Goal: Information Seeking & Learning: Learn about a topic

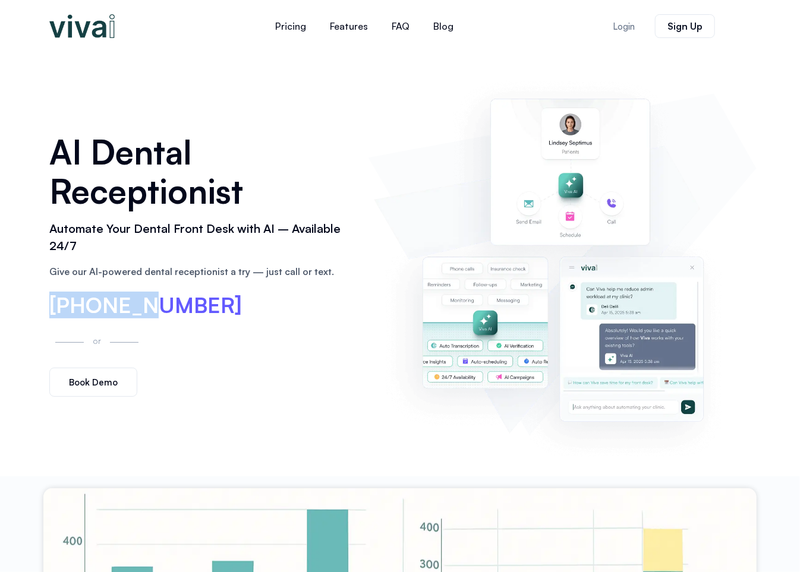
drag, startPoint x: 46, startPoint y: 308, endPoint x: 134, endPoint y: 301, distance: 88.3
click at [134, 301] on div "AI Dental Receptionist Automate Your Dental Front Desk with AI – Available 24/7…" at bounding box center [202, 265] width 319 height 278
drag, startPoint x: 254, startPoint y: 318, endPoint x: 45, endPoint y: 302, distance: 209.8
click at [45, 302] on div "AI Dental Receptionist Automate Your Dental Front Desk with AI – Available 24/7…" at bounding box center [202, 265] width 319 height 278
click at [231, 303] on div "[PHONE_NUMBER]" at bounding box center [202, 306] width 307 height 23
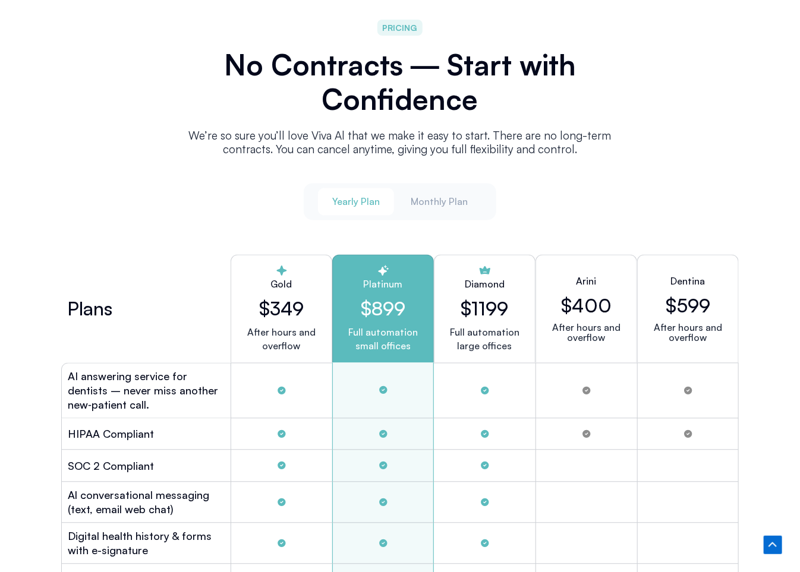
scroll to position [2793, 0]
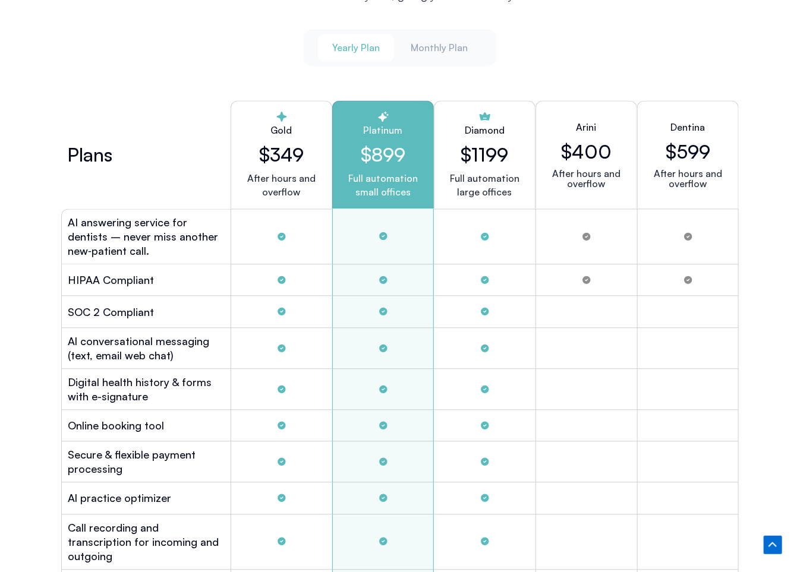
scroll to position [3031, 0]
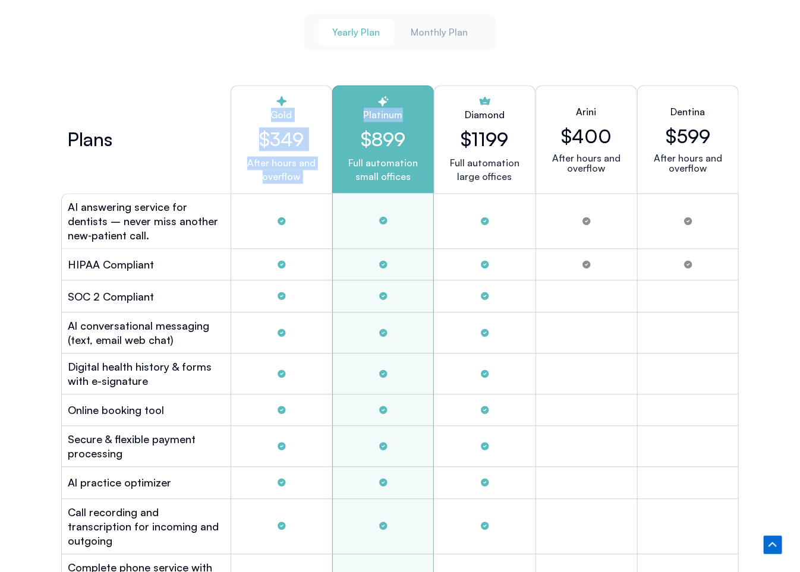
drag, startPoint x: 261, startPoint y: 110, endPoint x: 414, endPoint y: 107, distance: 152.2
click at [414, 107] on div "Plans Gold $349 After hours and overflow Platinum $899 Full automation small of…" at bounding box center [400, 139] width 678 height 108
click at [490, 108] on h2 "Diamond" at bounding box center [485, 115] width 40 height 14
click at [285, 112] on h2 "Gold" at bounding box center [281, 115] width 81 height 14
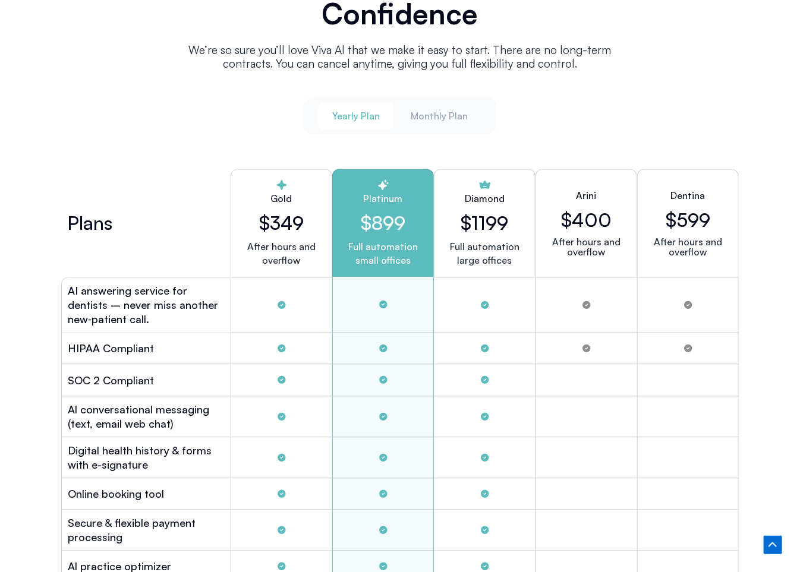
scroll to position [2912, 0]
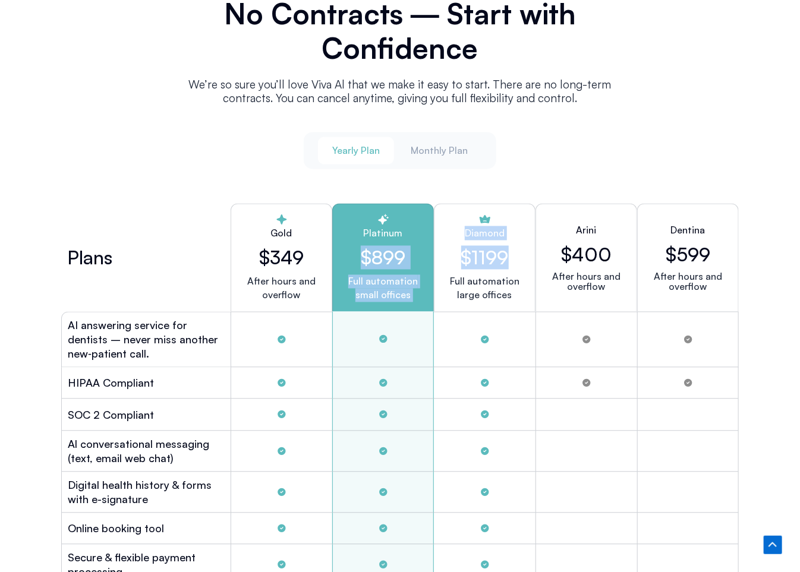
drag, startPoint x: 509, startPoint y: 258, endPoint x: 359, endPoint y: 258, distance: 150.4
click at [359, 258] on div "Plans Gold $349 After hours and overflow Platinum $899 Full automation small of…" at bounding box center [400, 258] width 678 height 108
click at [392, 257] on h2 "$899" at bounding box center [382, 258] width 81 height 23
click at [393, 259] on h2 "$899" at bounding box center [382, 258] width 81 height 23
click at [487, 257] on h2 "$1199" at bounding box center [485, 258] width 48 height 23
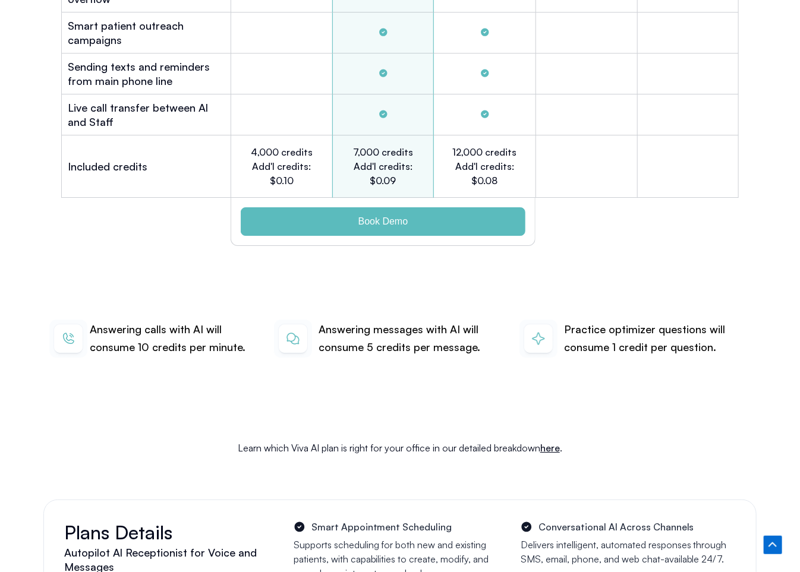
scroll to position [3685, 0]
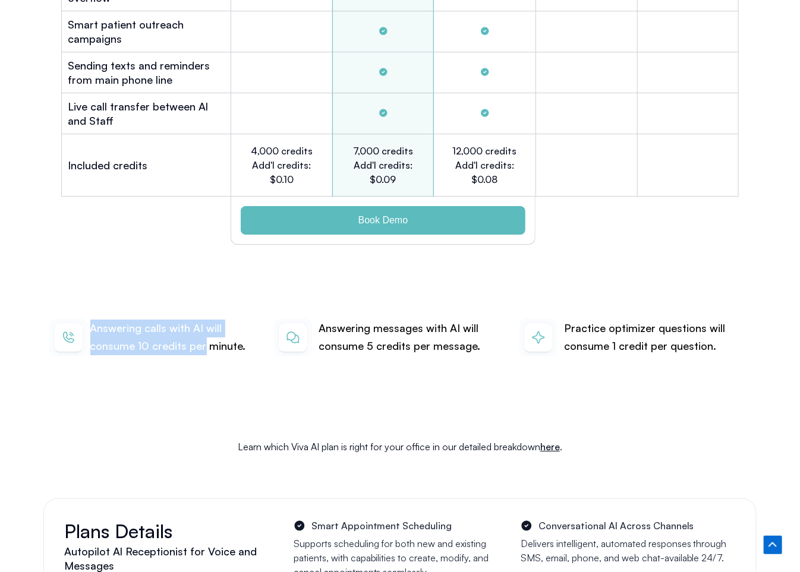
drag, startPoint x: 93, startPoint y: 305, endPoint x: 203, endPoint y: 327, distance: 111.5
click at [203, 327] on p "Answering calls with AI will consume 10 credits per minute." at bounding box center [174, 337] width 169 height 35
click at [183, 331] on p "Answering calls with AI will consume 10 credits per minute." at bounding box center [174, 337] width 169 height 35
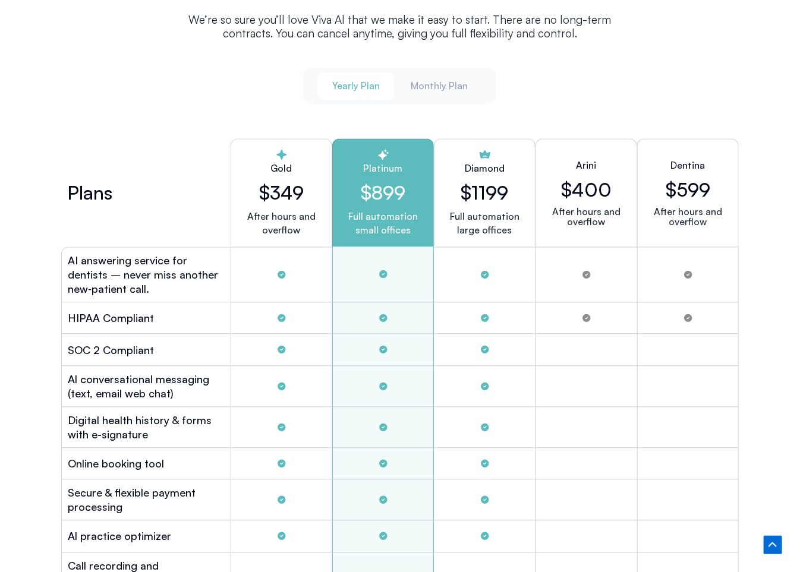
scroll to position [2972, 0]
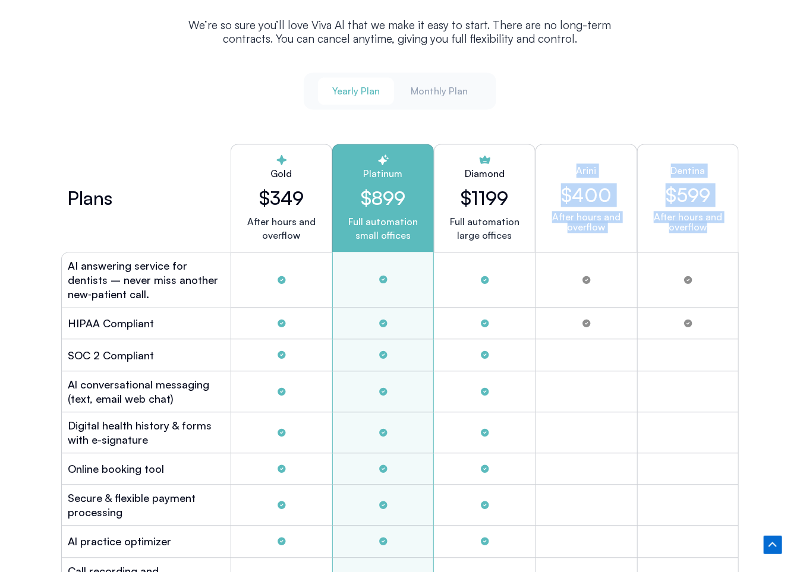
drag, startPoint x: 575, startPoint y: 168, endPoint x: 721, endPoint y: 231, distance: 158.9
click at [721, 231] on div "Plans Gold $349 After hours and overflow Platinum $899 Full automation small of…" at bounding box center [400, 198] width 678 height 108
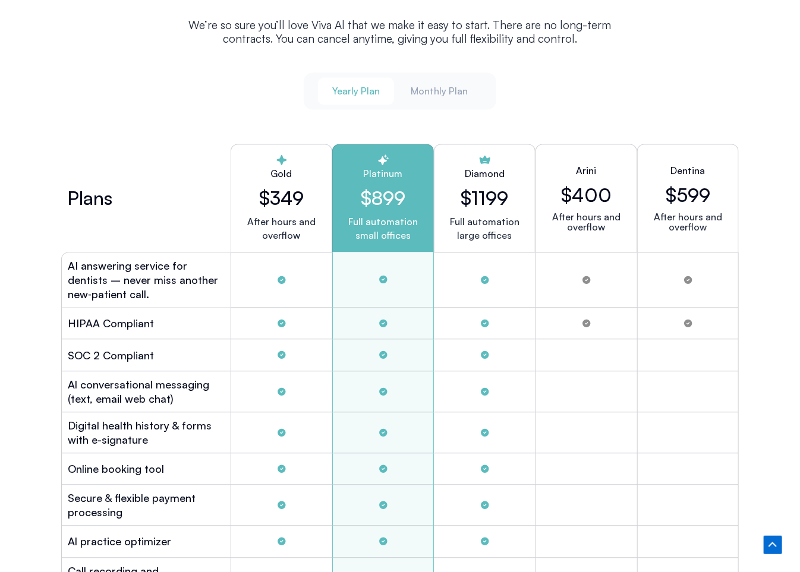
click at [486, 209] on div "Diamond $1199 Full automation large offices" at bounding box center [485, 198] width 102 height 108
drag, startPoint x: 459, startPoint y: 194, endPoint x: 513, endPoint y: 194, distance: 54.7
click at [513, 194] on div "Diamond $1199 Full automation large offices" at bounding box center [485, 198] width 102 height 108
click at [461, 91] on span "Monthly Plan" at bounding box center [439, 91] width 57 height 13
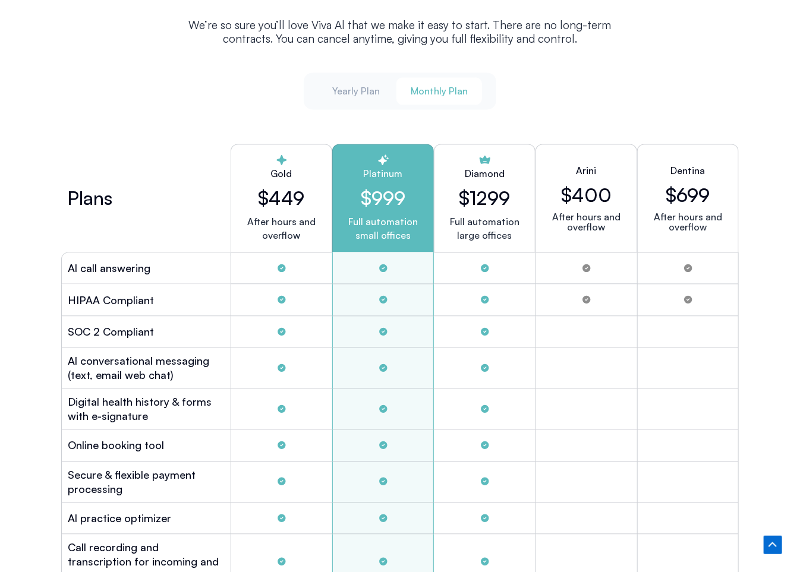
click at [343, 109] on div "Yearly Plan Monthly Plan Plans Gold $349 After hours and overflow Platinum $899…" at bounding box center [399, 513] width 689 height 881
click at [358, 90] on span "Yearly Plan" at bounding box center [356, 91] width 48 height 13
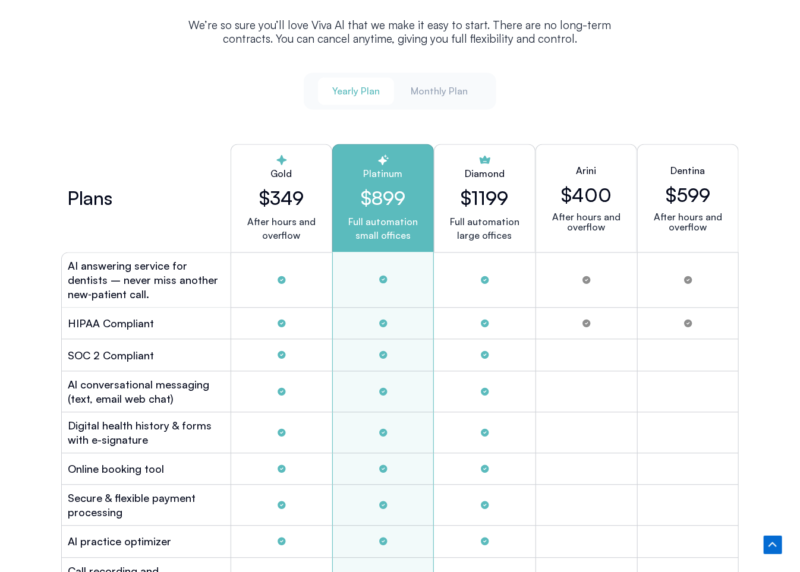
click at [350, 203] on h2 "$899" at bounding box center [382, 198] width 81 height 23
click at [442, 85] on span "Monthly Plan" at bounding box center [439, 91] width 57 height 13
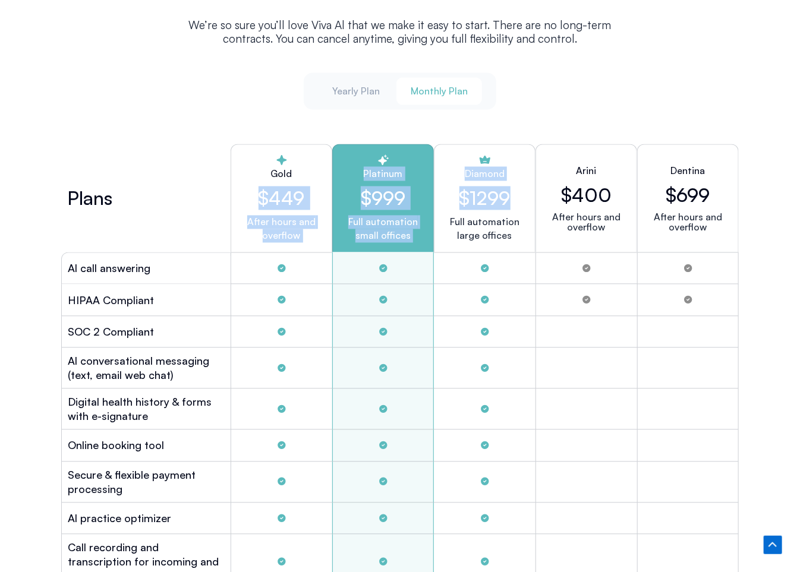
drag, startPoint x: 257, startPoint y: 190, endPoint x: 513, endPoint y: 190, distance: 256.7
click at [513, 190] on div "Plans Gold $449 After hours and overflow Platinum $999 Full automation small of…" at bounding box center [400, 198] width 678 height 108
click at [507, 202] on h2 "$1299" at bounding box center [484, 198] width 51 height 23
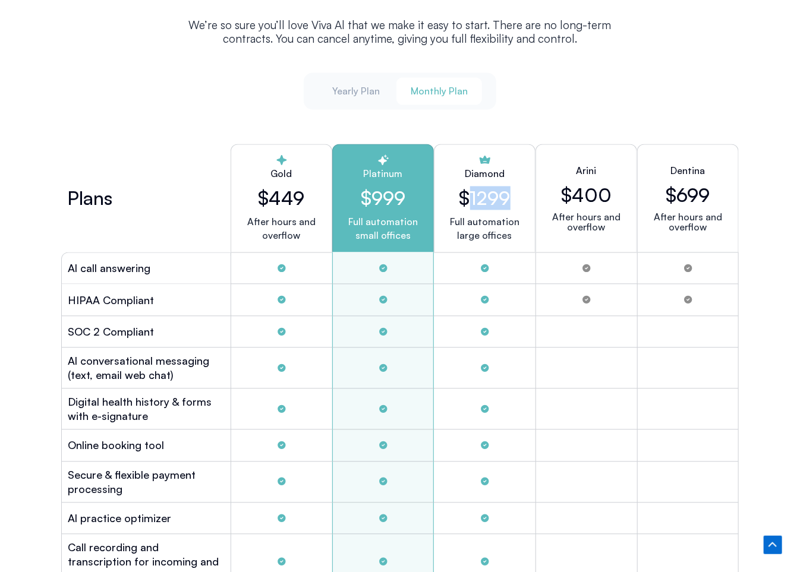
drag, startPoint x: 465, startPoint y: 194, endPoint x: 513, endPoint y: 194, distance: 48.7
click at [513, 194] on div "Diamond $1299 Full automation large offices" at bounding box center [485, 198] width 102 height 108
drag, startPoint x: 515, startPoint y: 194, endPoint x: 487, endPoint y: 197, distance: 28.0
click at [487, 197] on div "Diamond $1299 Full automation large offices" at bounding box center [485, 198] width 102 height 108
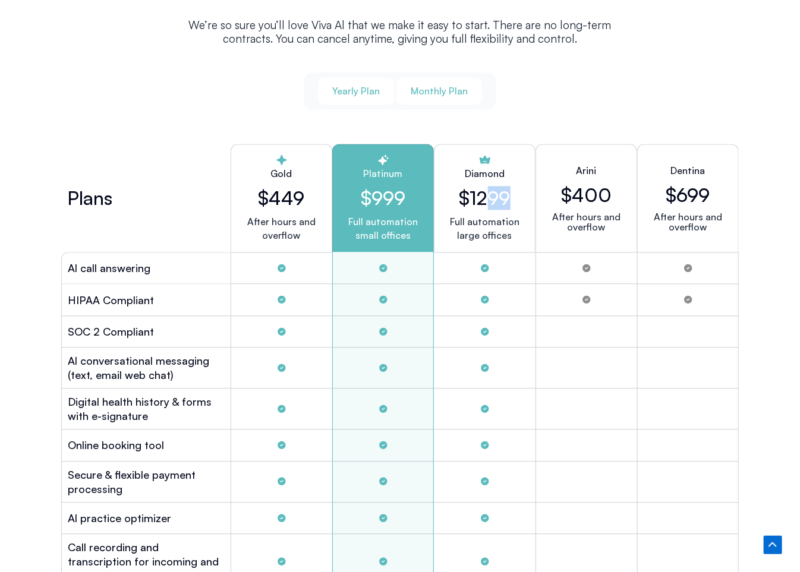
click at [361, 87] on span "Yearly Plan" at bounding box center [356, 91] width 48 height 13
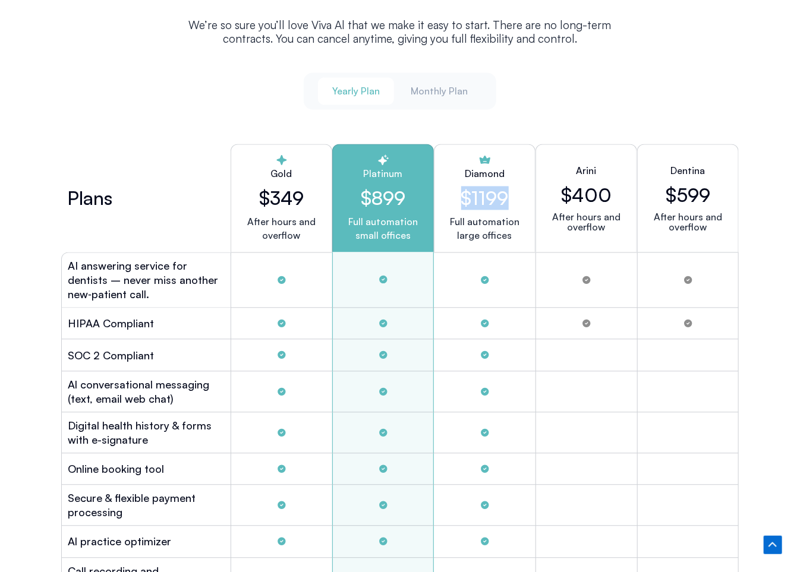
drag, startPoint x: 506, startPoint y: 192, endPoint x: 452, endPoint y: 193, distance: 54.1
click at [452, 193] on div "Diamond $1199 Full automation large offices" at bounding box center [485, 198] width 102 height 108
click at [495, 200] on h2 "$1199" at bounding box center [485, 198] width 48 height 23
drag, startPoint x: 501, startPoint y: 193, endPoint x: 466, endPoint y: 190, distance: 35.2
click at [466, 190] on div "Diamond $1199 Full automation large offices" at bounding box center [485, 198] width 102 height 108
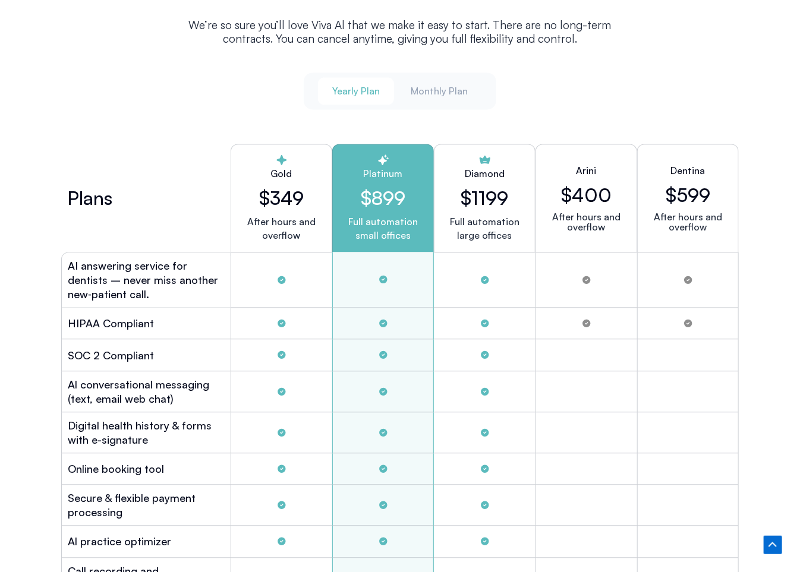
click at [397, 192] on h2 "$899" at bounding box center [382, 198] width 81 height 23
drag, startPoint x: 266, startPoint y: 320, endPoint x: 451, endPoint y: 310, distance: 185.7
click at [451, 309] on div "HIPAA Compliant" at bounding box center [400, 323] width 678 height 31
drag, startPoint x: 272, startPoint y: 321, endPoint x: 317, endPoint y: 320, distance: 45.2
click at [315, 320] on div "Tabs. Open items with Enter or Space, close with Escape and navigate using the …" at bounding box center [282, 323] width 102 height 31
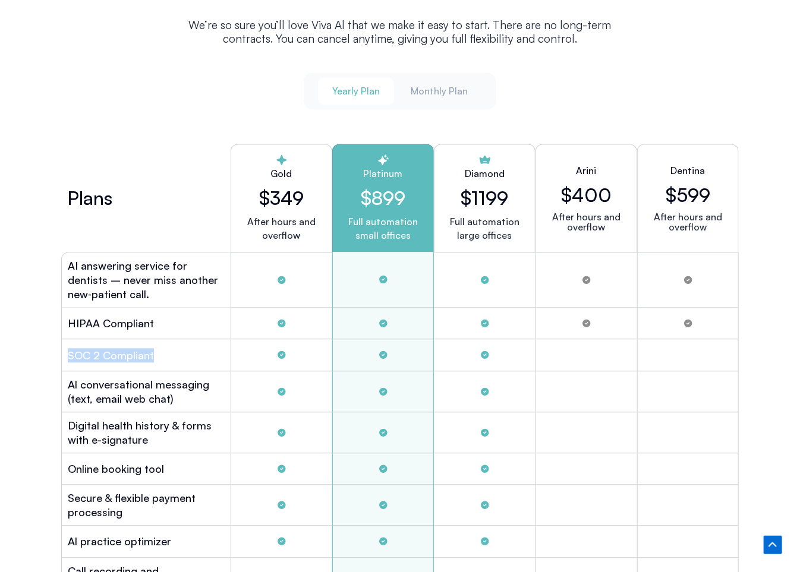
drag, startPoint x: 68, startPoint y: 353, endPoint x: 156, endPoint y: 349, distance: 87.5
click at [156, 349] on div "SOC 2 Compliant" at bounding box center [145, 355] width 169 height 31
click at [209, 352] on div "SOC 2 Compliant" at bounding box center [145, 355] width 169 height 31
drag, startPoint x: 487, startPoint y: 351, endPoint x: 468, endPoint y: 353, distance: 19.2
click at [468, 353] on div "Tabs. Open items with Enter or Space, close with Escape and navigate using the …" at bounding box center [485, 355] width 102 height 31
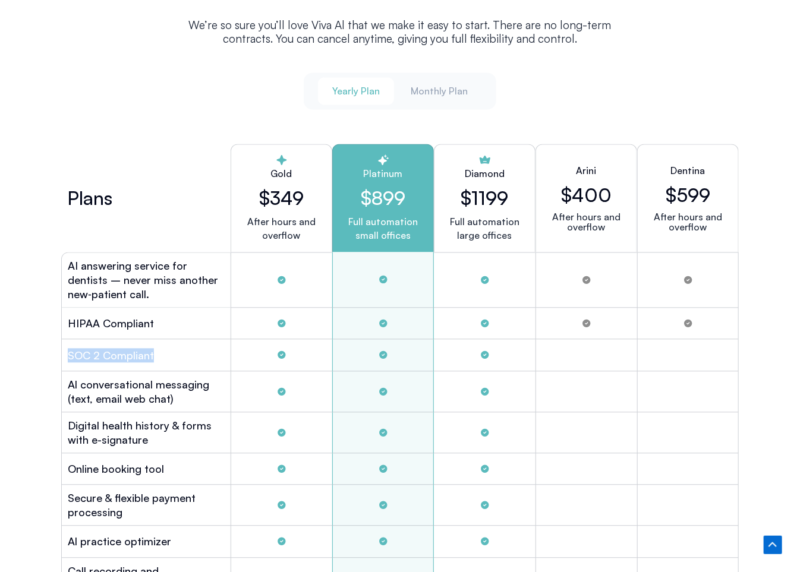
drag, startPoint x: 67, startPoint y: 354, endPoint x: 157, endPoint y: 352, distance: 90.4
click at [157, 352] on div "SOC 2 Compliant" at bounding box center [145, 355] width 169 height 31
click at [182, 353] on div "SOC 2 Compliant" at bounding box center [145, 355] width 169 height 31
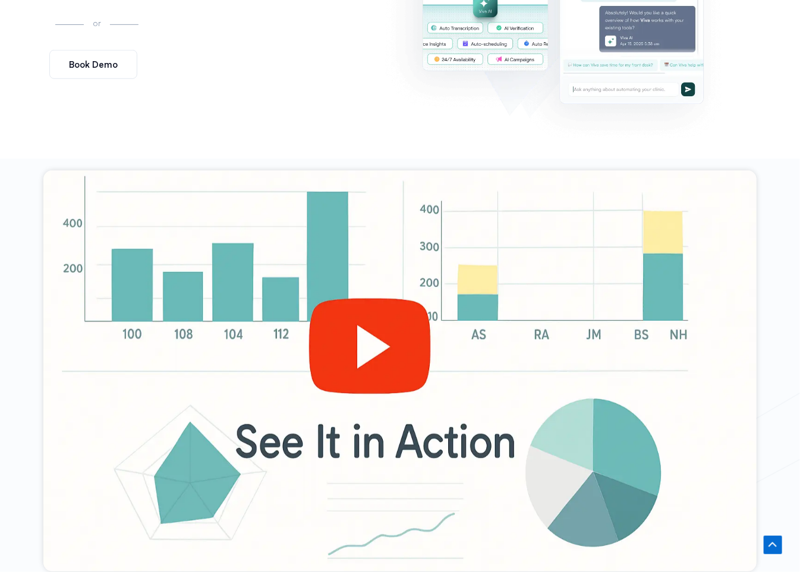
scroll to position [416, 0]
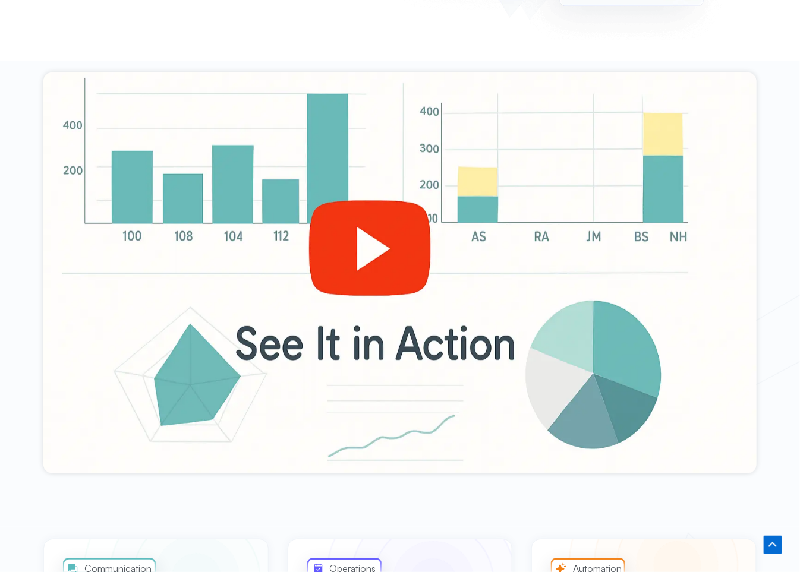
click at [796, 282] on div at bounding box center [400, 294] width 800 height 467
click at [796, 212] on div at bounding box center [400, 294] width 800 height 467
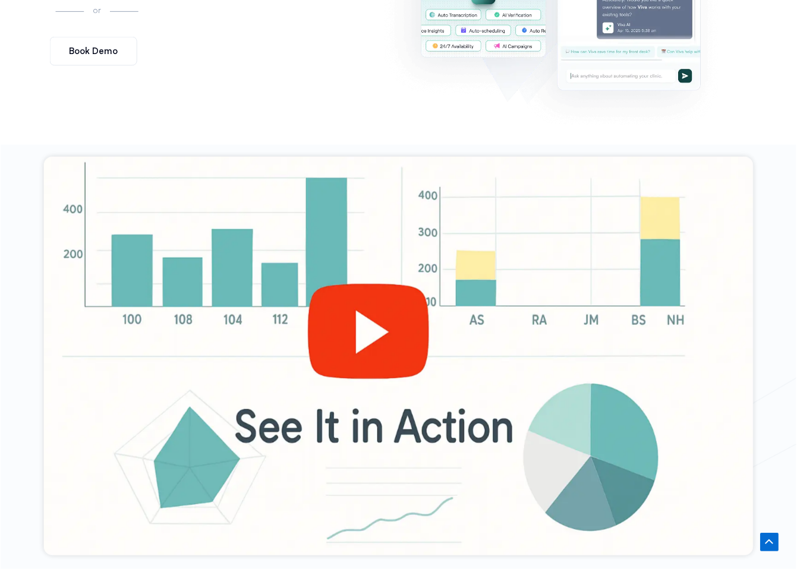
scroll to position [0, 0]
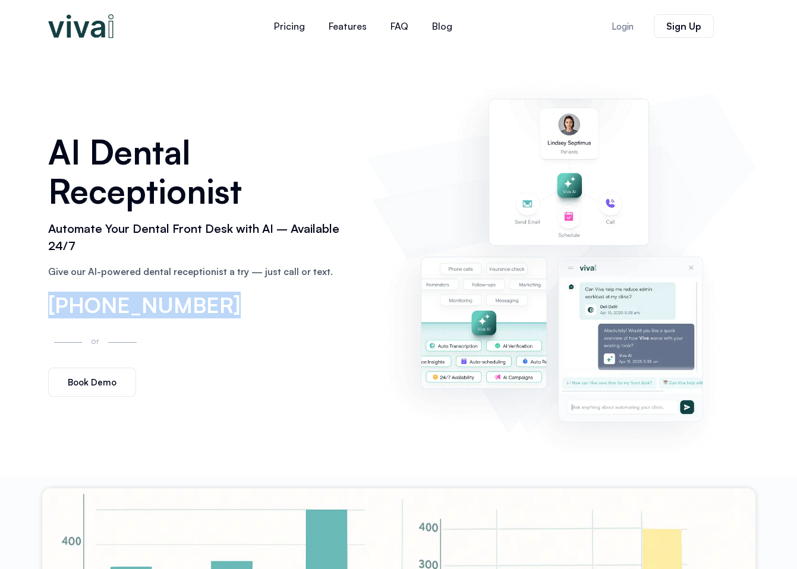
drag, startPoint x: 229, startPoint y: 307, endPoint x: 48, endPoint y: 305, distance: 181.3
click at [48, 305] on div "[PHONE_NUMBER]" at bounding box center [201, 306] width 307 height 23
click at [271, 303] on div "[PHONE_NUMBER]" at bounding box center [201, 306] width 307 height 23
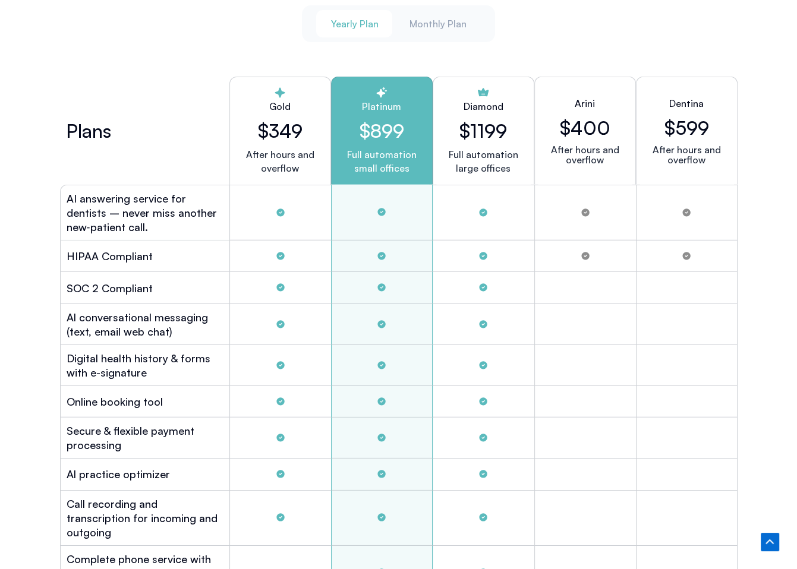
scroll to position [3031, 0]
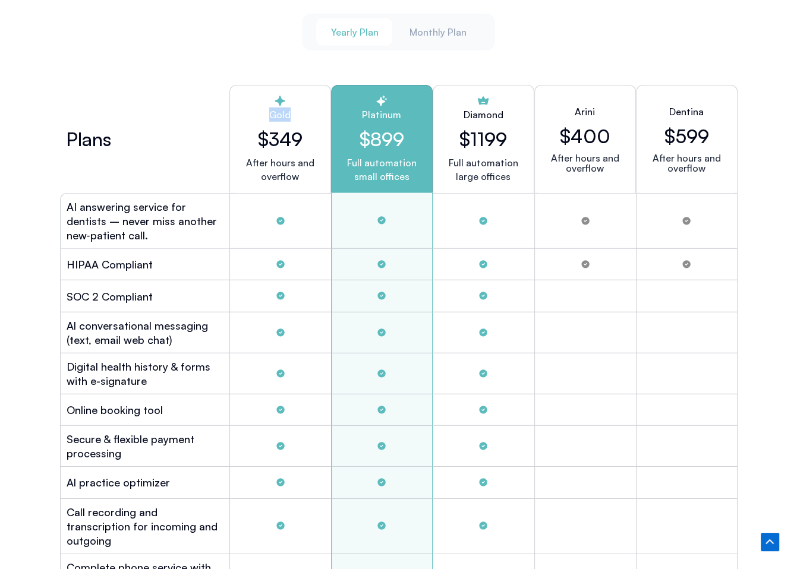
drag, startPoint x: 270, startPoint y: 109, endPoint x: 297, endPoint y: 109, distance: 26.8
click at [297, 109] on h2 "Gold" at bounding box center [280, 115] width 81 height 14
click at [414, 141] on h2 "$899" at bounding box center [381, 139] width 81 height 23
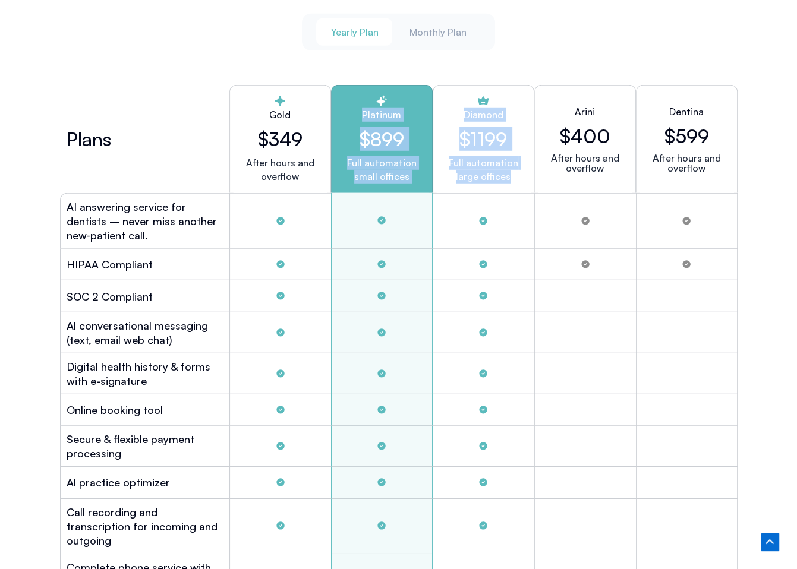
drag, startPoint x: 363, startPoint y: 112, endPoint x: 517, endPoint y: 173, distance: 166.0
click at [517, 173] on div "Plans Gold $349 After hours and overflow Platinum $899 Full automation small of…" at bounding box center [399, 139] width 678 height 108
click at [517, 175] on div "Diamond $1199 Full automation large offices" at bounding box center [484, 139] width 102 height 108
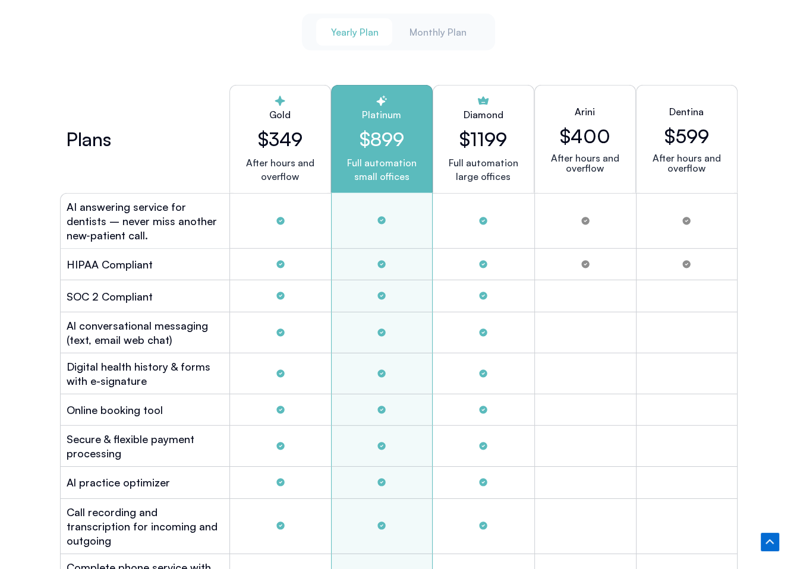
click at [368, 116] on h2 "Platinum" at bounding box center [381, 115] width 81 height 14
click at [363, 108] on h2 "Platinum" at bounding box center [381, 115] width 81 height 14
drag, startPoint x: 364, startPoint y: 110, endPoint x: 404, endPoint y: 111, distance: 40.4
click at [404, 111] on h2 "Platinum" at bounding box center [381, 115] width 81 height 14
drag, startPoint x: 462, startPoint y: 111, endPoint x: 516, endPoint y: 112, distance: 53.5
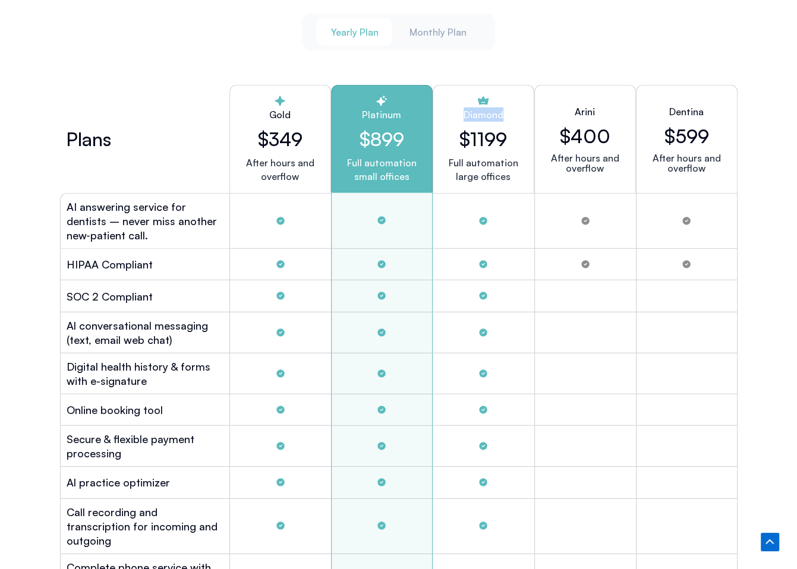
click at [516, 112] on div "Diamond $1199 Full automation large offices" at bounding box center [484, 139] width 102 height 108
drag, startPoint x: 367, startPoint y: 137, endPoint x: 430, endPoint y: 133, distance: 62.5
click at [430, 133] on div "Platinum $899 Full automation small offices" at bounding box center [382, 139] width 102 height 108
drag, startPoint x: 470, startPoint y: 133, endPoint x: 513, endPoint y: 134, distance: 43.4
click at [513, 134] on div "Diamond $1199 Full automation large offices" at bounding box center [484, 139] width 102 height 108
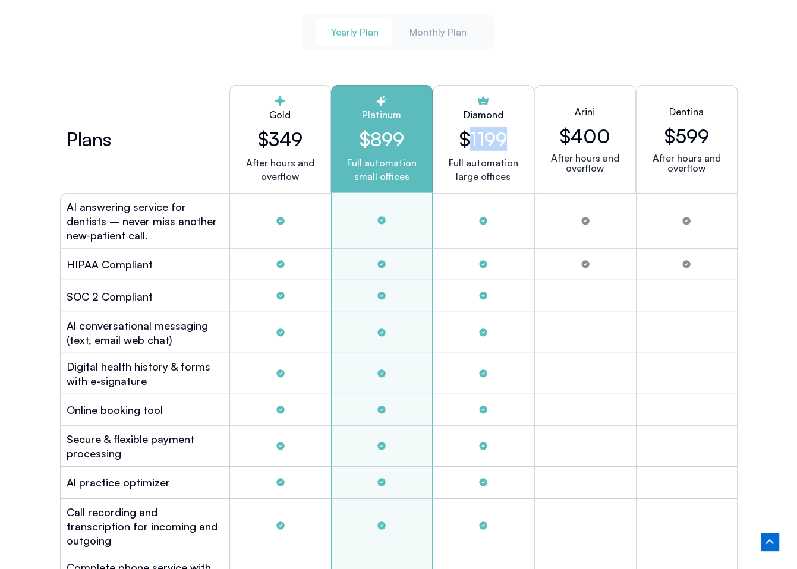
click at [499, 138] on h2 "$1199" at bounding box center [483, 139] width 48 height 23
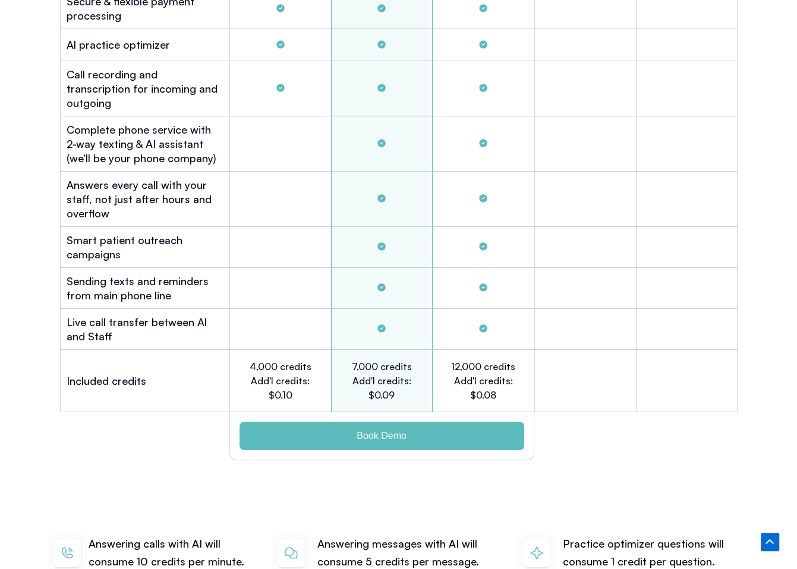
scroll to position [3566, 0]
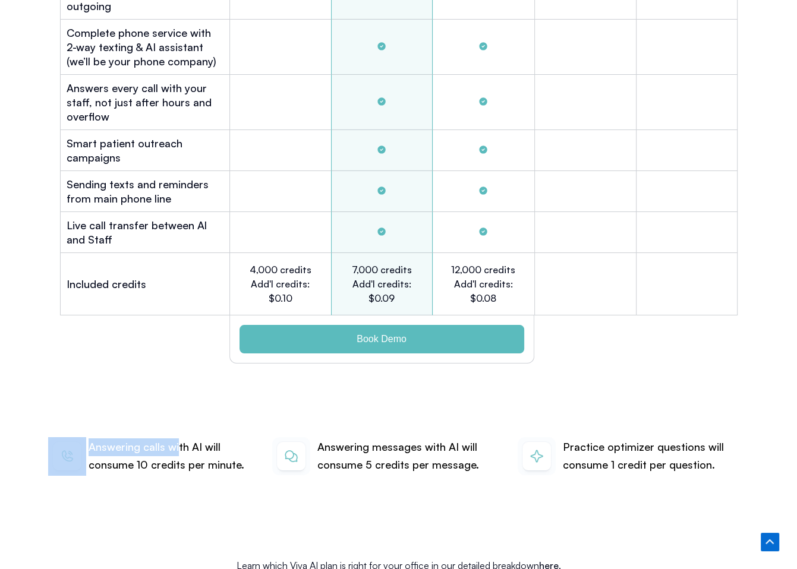
drag, startPoint x: 88, startPoint y: 430, endPoint x: 177, endPoint y: 427, distance: 88.6
click at [177, 437] on div "Answering calls with AI will consume 10 credits per minute." at bounding box center [153, 456] width 210 height 39
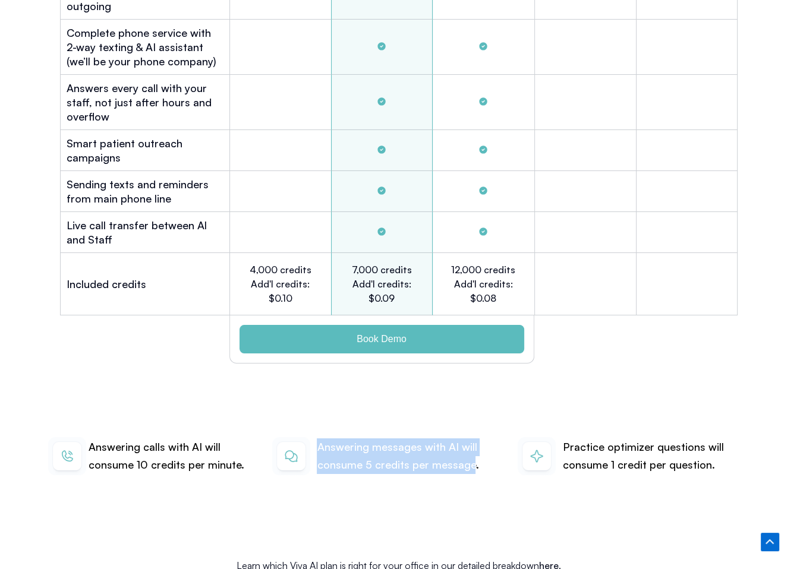
drag, startPoint x: 316, startPoint y: 428, endPoint x: 468, endPoint y: 444, distance: 153.0
click at [468, 444] on p "Answering messages with AI will consume 5 credits per message." at bounding box center [410, 456] width 187 height 35
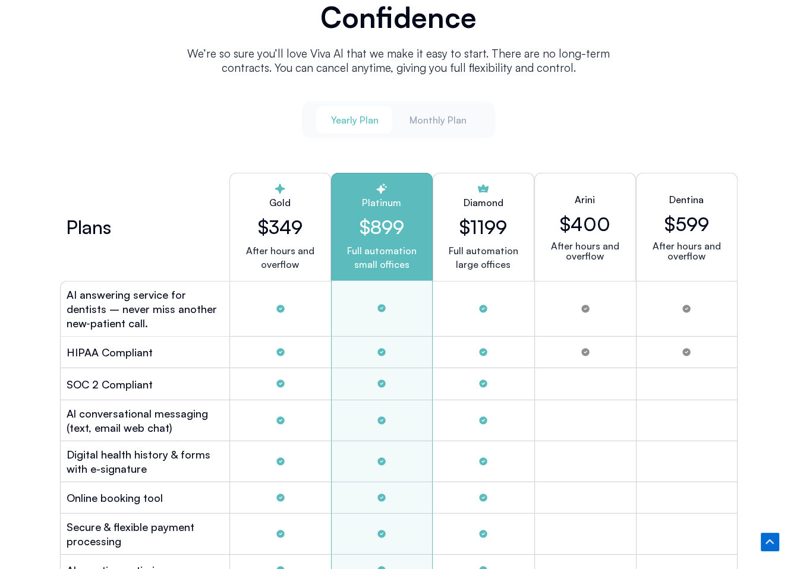
scroll to position [2912, 0]
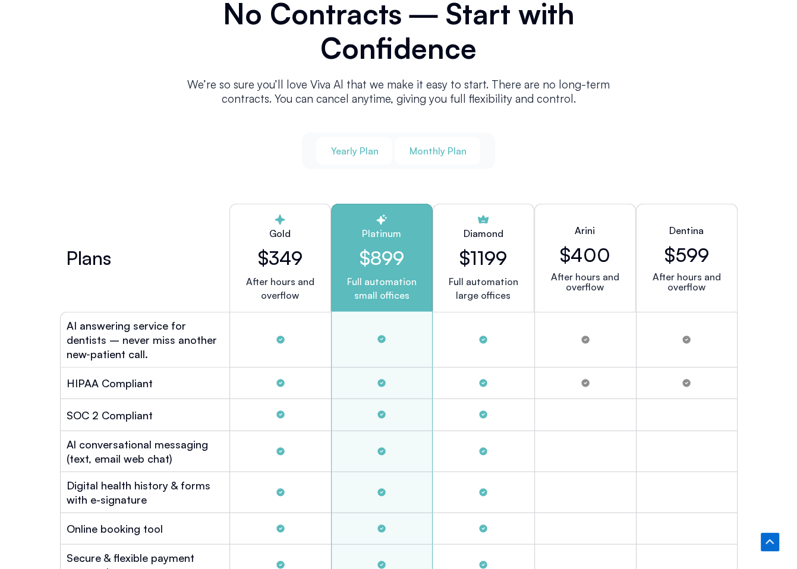
click at [446, 144] on span "Monthly Plan" at bounding box center [437, 150] width 57 height 13
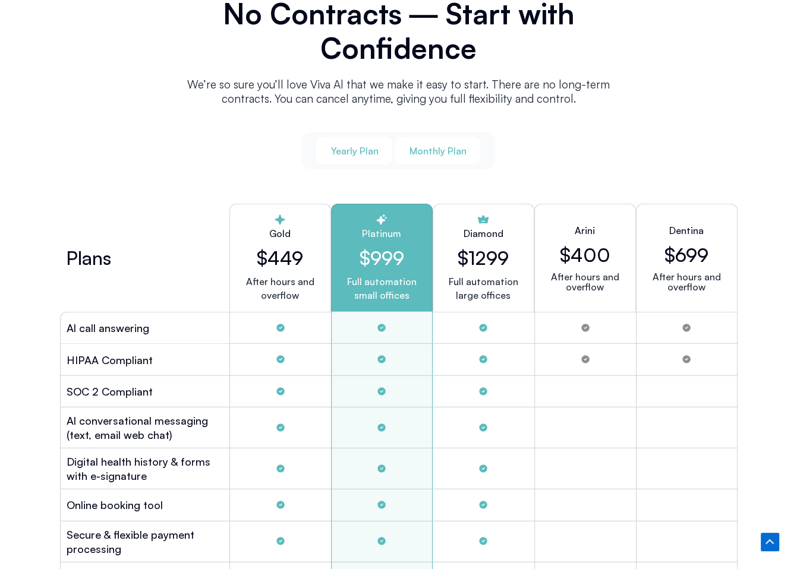
click at [357, 150] on span "Yearly Plan" at bounding box center [354, 150] width 48 height 13
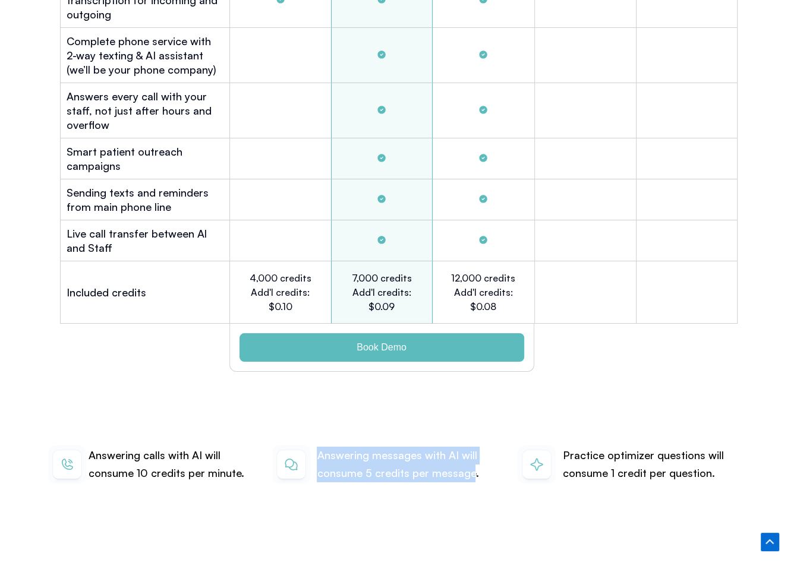
scroll to position [3625, 0]
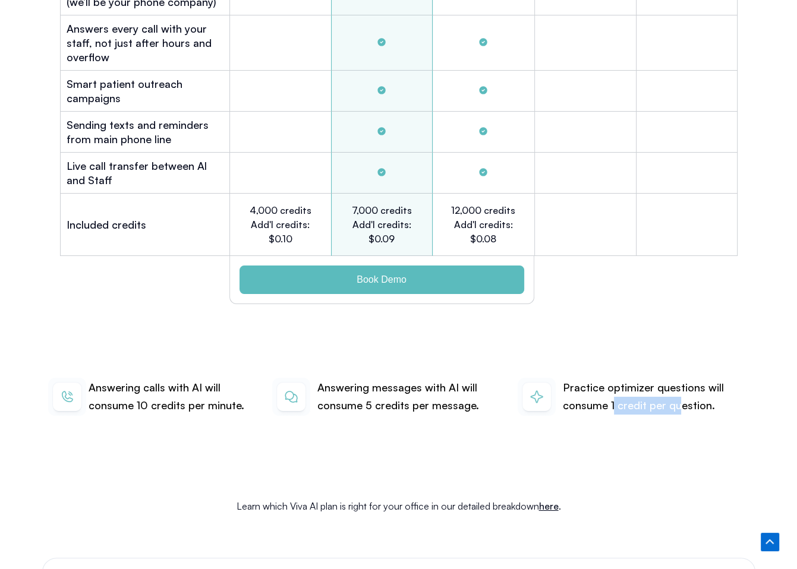
drag, startPoint x: 611, startPoint y: 385, endPoint x: 676, endPoint y: 384, distance: 65.4
click at [676, 384] on p "Practice optimizer questions will consume 1 credit per question." at bounding box center [655, 396] width 187 height 35
drag, startPoint x: 610, startPoint y: 388, endPoint x: 706, endPoint y: 386, distance: 96.3
click at [706, 386] on p "Practice optimizer questions will consume 1 credit per question." at bounding box center [655, 396] width 187 height 35
drag, startPoint x: 136, startPoint y: 385, endPoint x: 241, endPoint y: 378, distance: 105.4
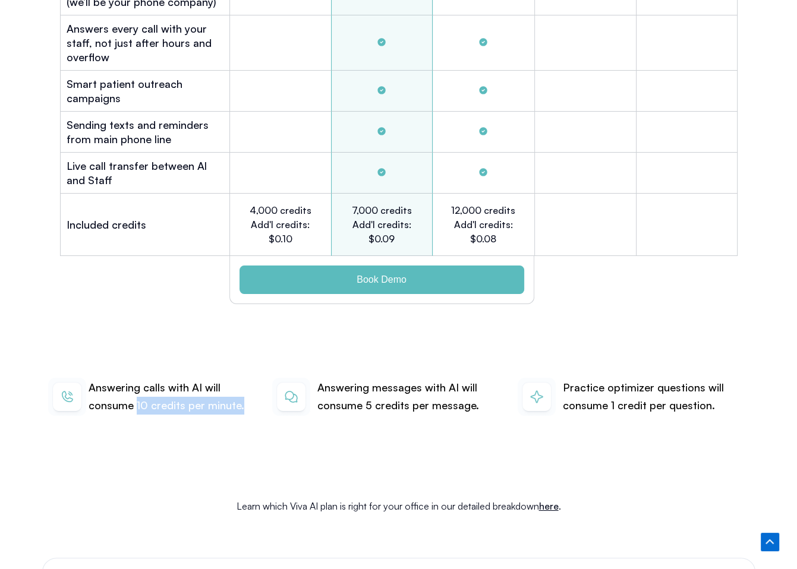
click at [241, 379] on p "Answering calls with AI will consume 10 credits per minute." at bounding box center [173, 396] width 169 height 35
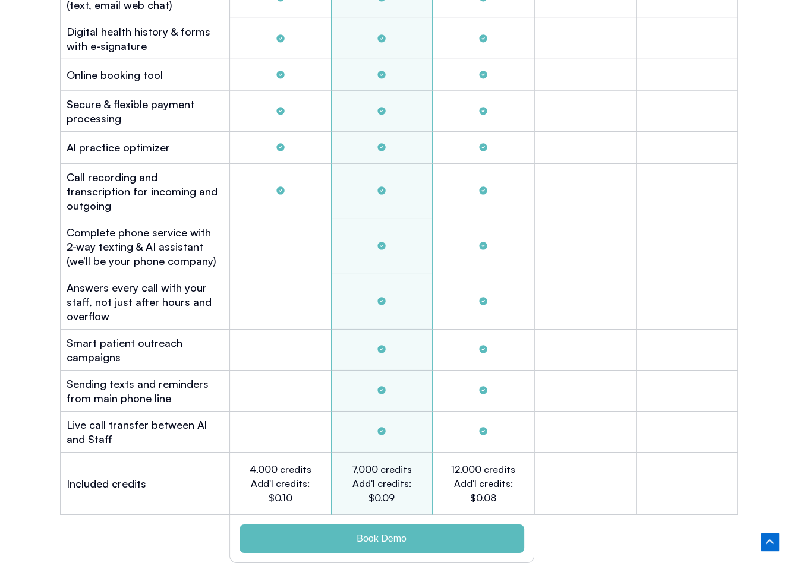
scroll to position [3328, 0]
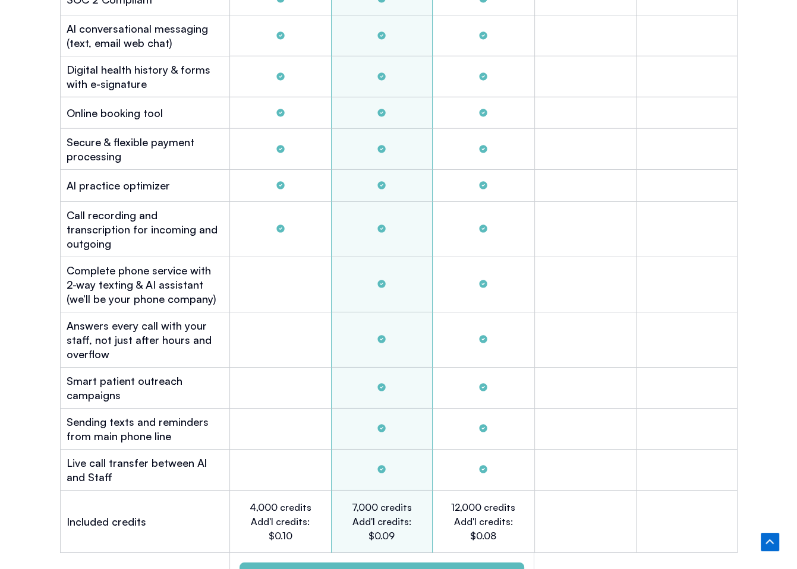
click at [419, 409] on div "Tabs. Open items with Enter or Space, close with Escape and navigate using the …" at bounding box center [382, 429] width 102 height 41
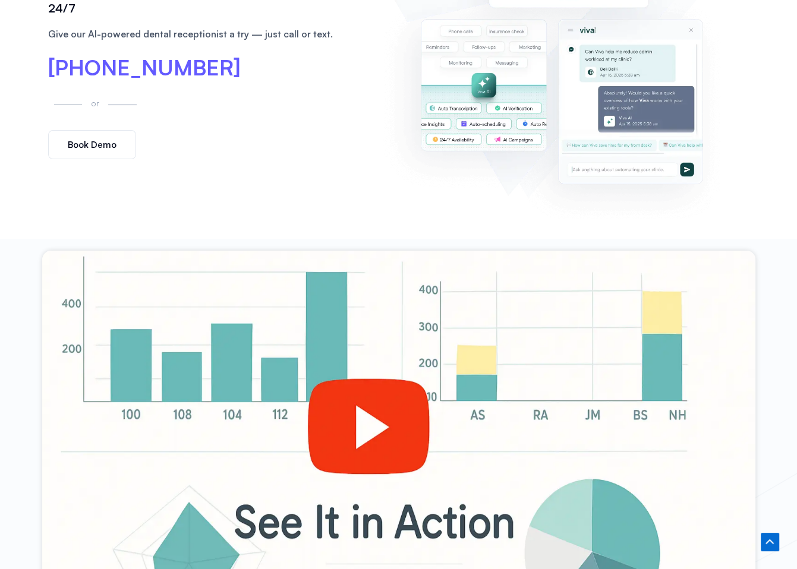
scroll to position [0, 0]
